Goal: Information Seeking & Learning: Learn about a topic

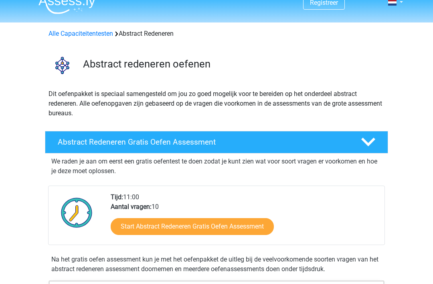
scroll to position [3, 0]
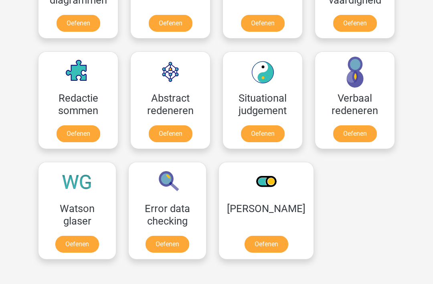
scroll to position [546, 0]
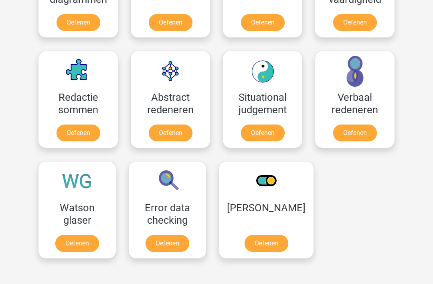
click at [275, 243] on link "Oefenen" at bounding box center [267, 243] width 44 height 17
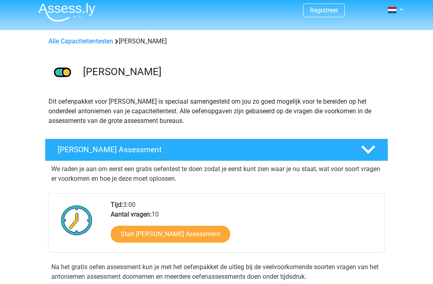
scroll to position [11, 0]
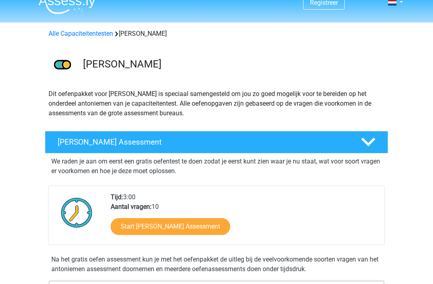
click at [230, 225] on link "Start Antoniemen Gratis Oefen Assessment" at bounding box center [171, 226] width 120 height 17
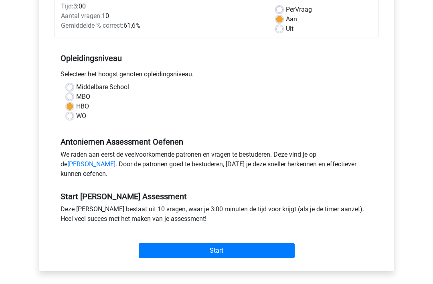
scroll to position [119, 0]
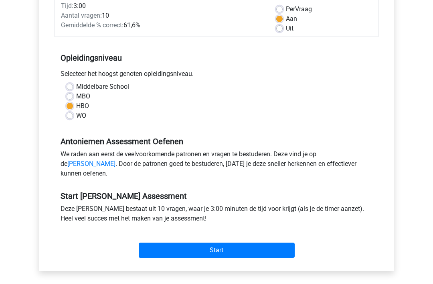
click at [276, 257] on input "Start" at bounding box center [217, 250] width 156 height 15
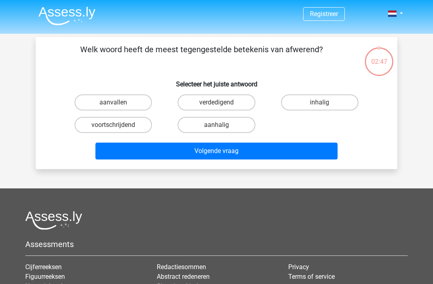
click at [134, 99] on label "aanvallen" at bounding box center [113, 102] width 77 height 16
click at [119, 102] on input "aanvallen" at bounding box center [116, 104] width 5 height 5
radio input "true"
click at [241, 156] on button "Volgende vraag" at bounding box center [216, 150] width 243 height 17
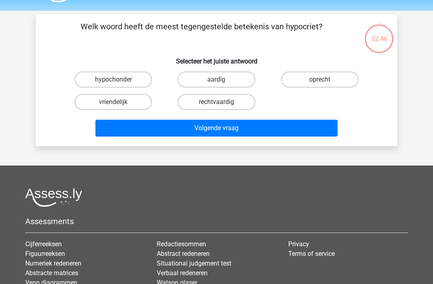
scroll to position [37, 0]
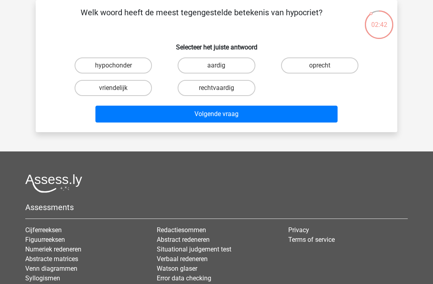
click at [333, 62] on label "oprecht" at bounding box center [319, 65] width 77 height 16
click at [325, 65] on input "oprecht" at bounding box center [322, 67] width 5 height 5
radio input "true"
click at [286, 120] on button "Volgende vraag" at bounding box center [216, 113] width 243 height 17
click at [246, 62] on label "beëindigen" at bounding box center [216, 65] width 77 height 16
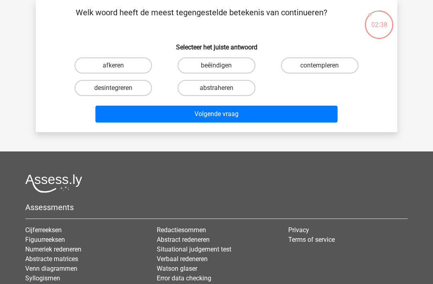
click at [222, 65] on input "beëindigen" at bounding box center [219, 67] width 5 height 5
radio input "true"
click at [258, 118] on button "Volgende vraag" at bounding box center [216, 113] width 243 height 17
click at [237, 67] on label "mager" at bounding box center [216, 65] width 77 height 16
click at [222, 67] on input "mager" at bounding box center [219, 67] width 5 height 5
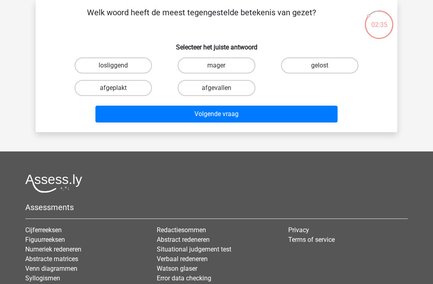
radio input "true"
click at [262, 116] on button "Volgende vraag" at bounding box center [216, 113] width 243 height 17
click at [241, 89] on label "afhalig" at bounding box center [216, 88] width 77 height 16
click at [222, 89] on input "afhalig" at bounding box center [219, 90] width 5 height 5
radio input "true"
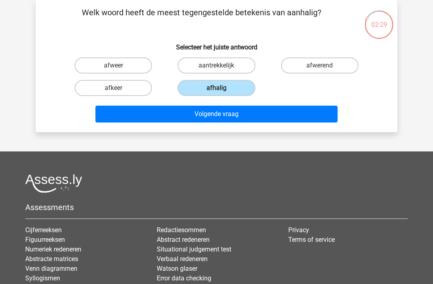
click at [262, 116] on button "Volgende vraag" at bounding box center [216, 113] width 243 height 17
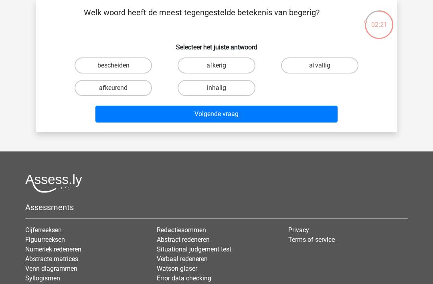
click at [247, 63] on label "afkerig" at bounding box center [216, 65] width 77 height 16
click at [222, 65] on input "afkerig" at bounding box center [219, 67] width 5 height 5
radio input "true"
click at [258, 122] on button "Volgende vraag" at bounding box center [216, 113] width 243 height 17
click at [328, 66] on label "afstellen" at bounding box center [319, 65] width 77 height 16
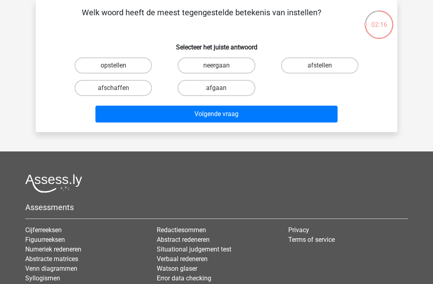
click at [325, 66] on input "afstellen" at bounding box center [322, 67] width 5 height 5
radio input "true"
click at [284, 122] on button "Volgende vraag" at bounding box center [216, 113] width 243 height 17
click at [137, 93] on label "veel" at bounding box center [113, 88] width 77 height 16
click at [119, 93] on input "veel" at bounding box center [116, 90] width 5 height 5
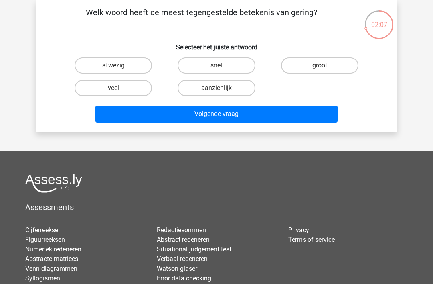
radio input "true"
click at [251, 118] on button "Volgende vraag" at bounding box center [216, 113] width 243 height 17
click at [337, 69] on label "lomp" at bounding box center [319, 65] width 77 height 16
click at [325, 69] on input "lomp" at bounding box center [322, 67] width 5 height 5
radio input "true"
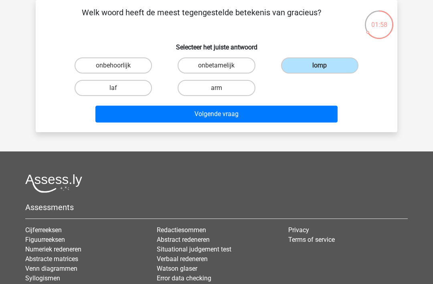
click at [288, 116] on button "Volgende vraag" at bounding box center [216, 113] width 243 height 17
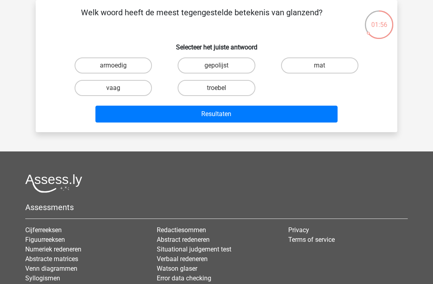
click at [330, 71] on label "mat" at bounding box center [319, 65] width 77 height 16
click at [325, 71] on input "mat" at bounding box center [322, 67] width 5 height 5
radio input "true"
click at [285, 120] on button "Resultaten" at bounding box center [216, 113] width 243 height 17
